Goal: Find specific page/section

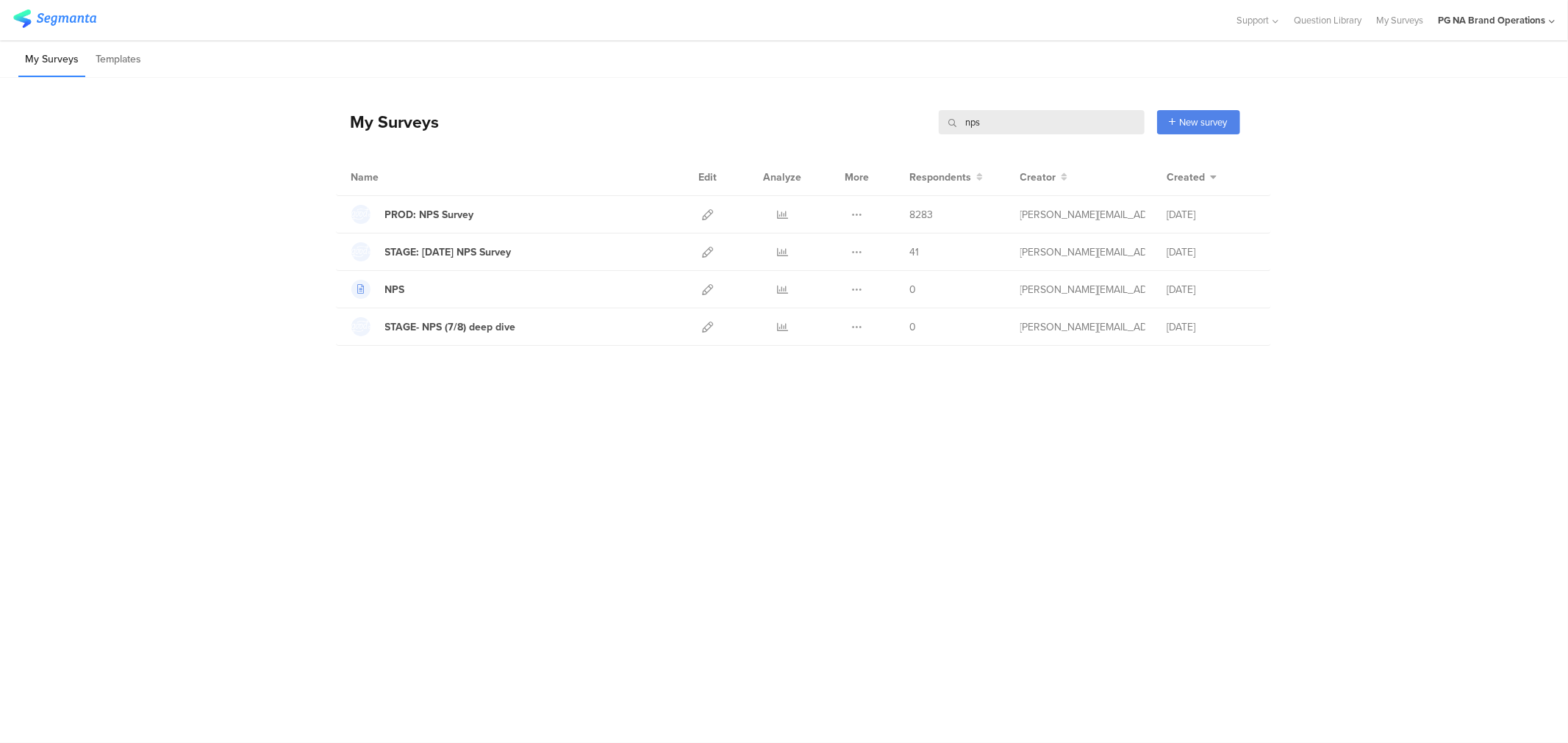
click at [978, 120] on input "nps" at bounding box center [1041, 122] width 205 height 25
type input "r"
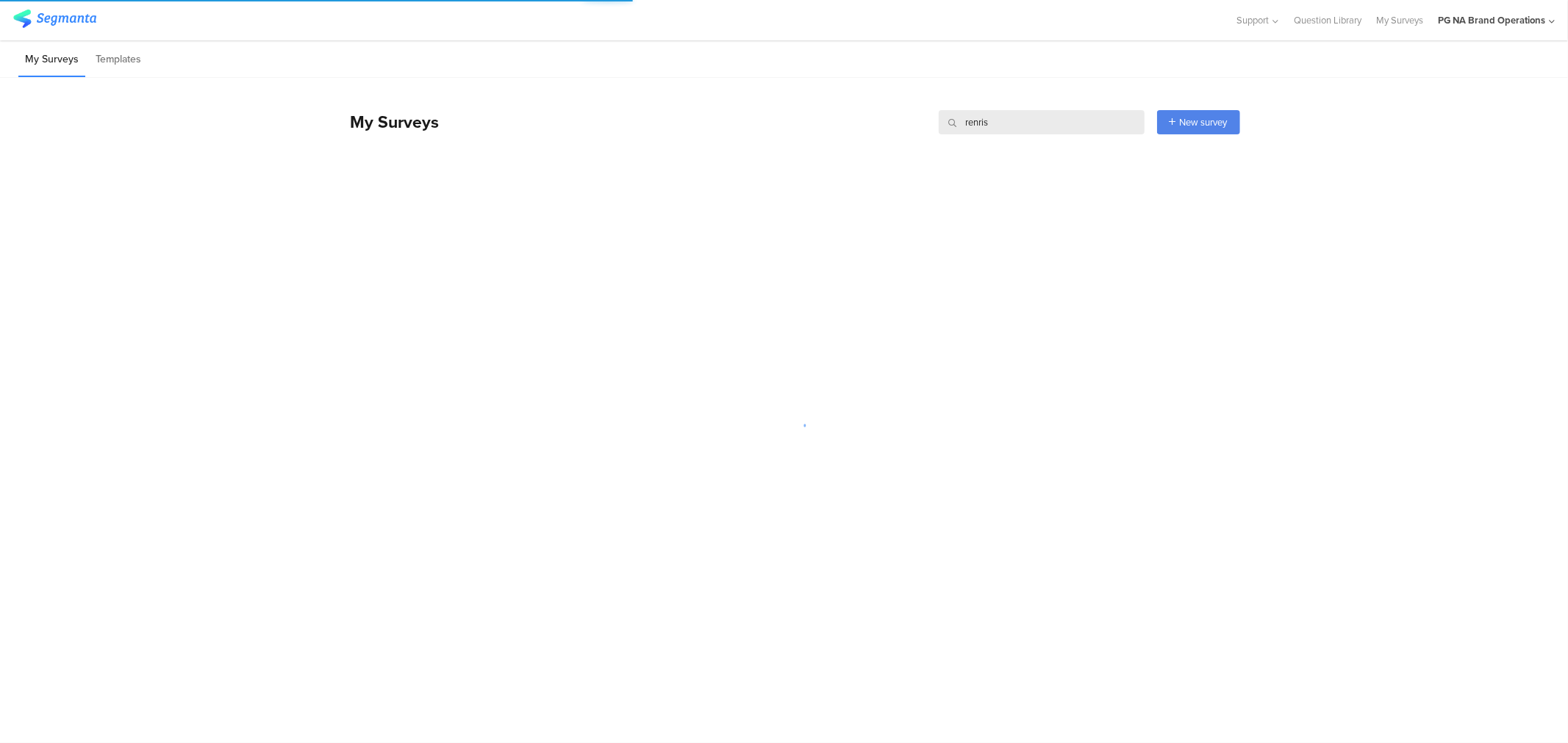
type input "[DATE]"
